Goal: Information Seeking & Learning: Learn about a topic

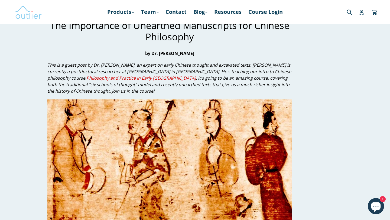
click at [31, 12] on img at bounding box center [28, 12] width 27 height 16
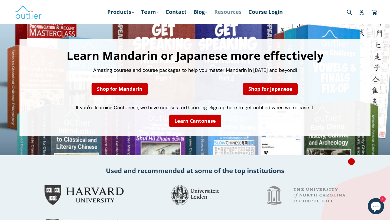
click at [229, 12] on link "Resources" at bounding box center [227, 12] width 33 height 10
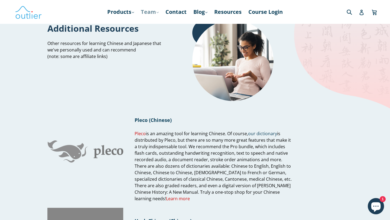
click at [154, 14] on link "Team .cls-1{fill:#231f20} expand" at bounding box center [149, 12] width 23 height 10
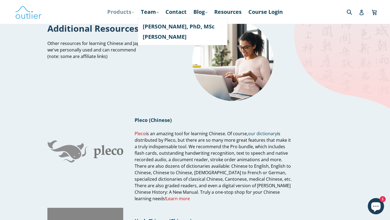
click at [134, 12] on link "Products .cls-1{fill:#231f20} expand" at bounding box center [120, 12] width 32 height 10
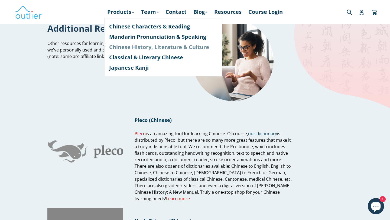
click at [139, 47] on link "Chinese History, Literature & Culture" at bounding box center [163, 47] width 108 height 10
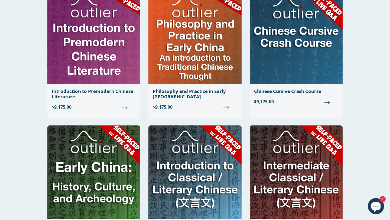
scroll to position [408, 0]
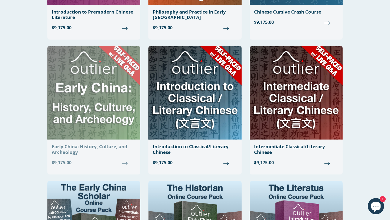
click at [97, 149] on div "Early China: History, Culture, and Archeology" at bounding box center [94, 149] width 84 height 11
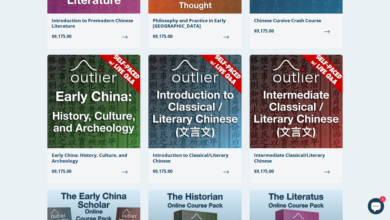
scroll to position [264, 0]
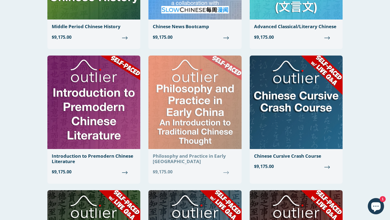
click at [212, 157] on div "Philosophy and Practice in Early [GEOGRAPHIC_DATA]" at bounding box center [195, 158] width 84 height 11
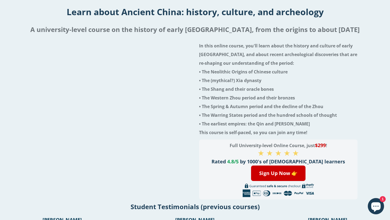
scroll to position [14, 0]
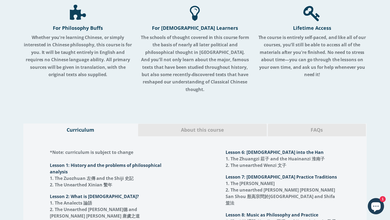
scroll to position [569, 0]
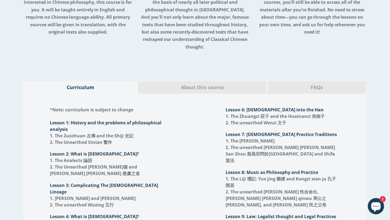
click at [202, 84] on span "About this course" at bounding box center [202, 87] width 120 height 7
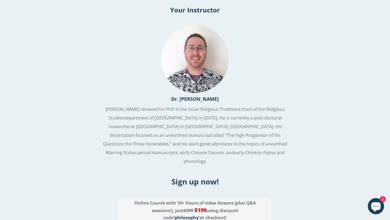
scroll to position [792, 0]
